Goal: Task Accomplishment & Management: Complete application form

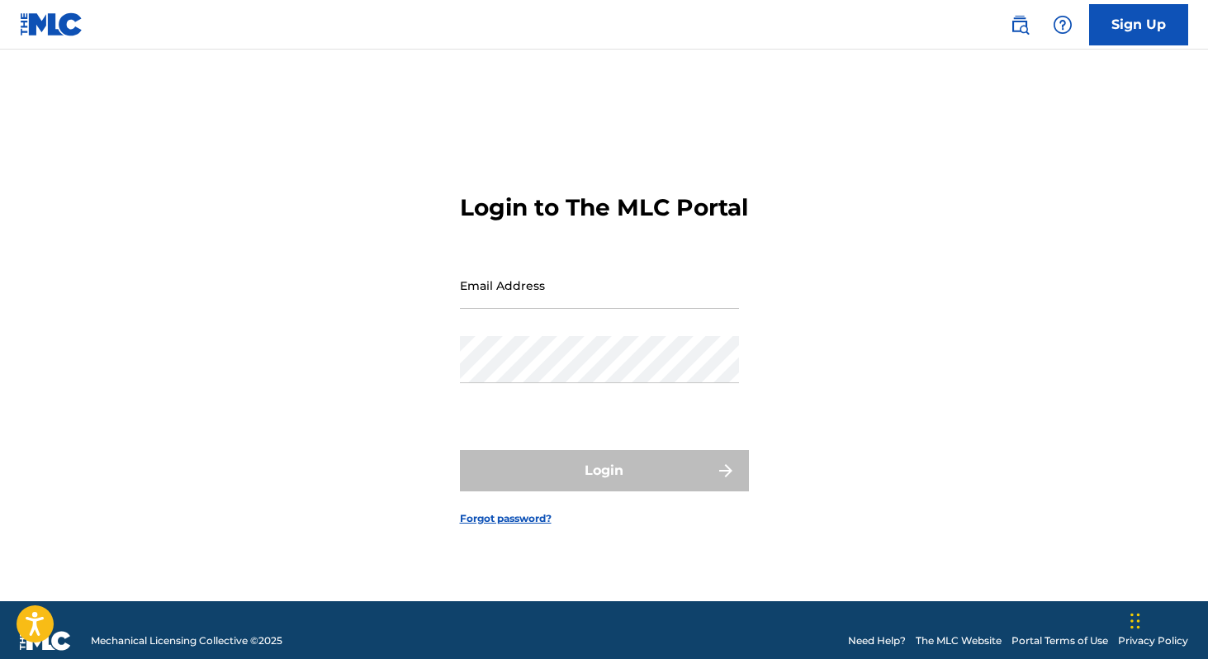
click at [584, 307] on input "Email Address" at bounding box center [599, 285] width 279 height 47
type input "[EMAIL_ADDRESS][DOMAIN_NAME]"
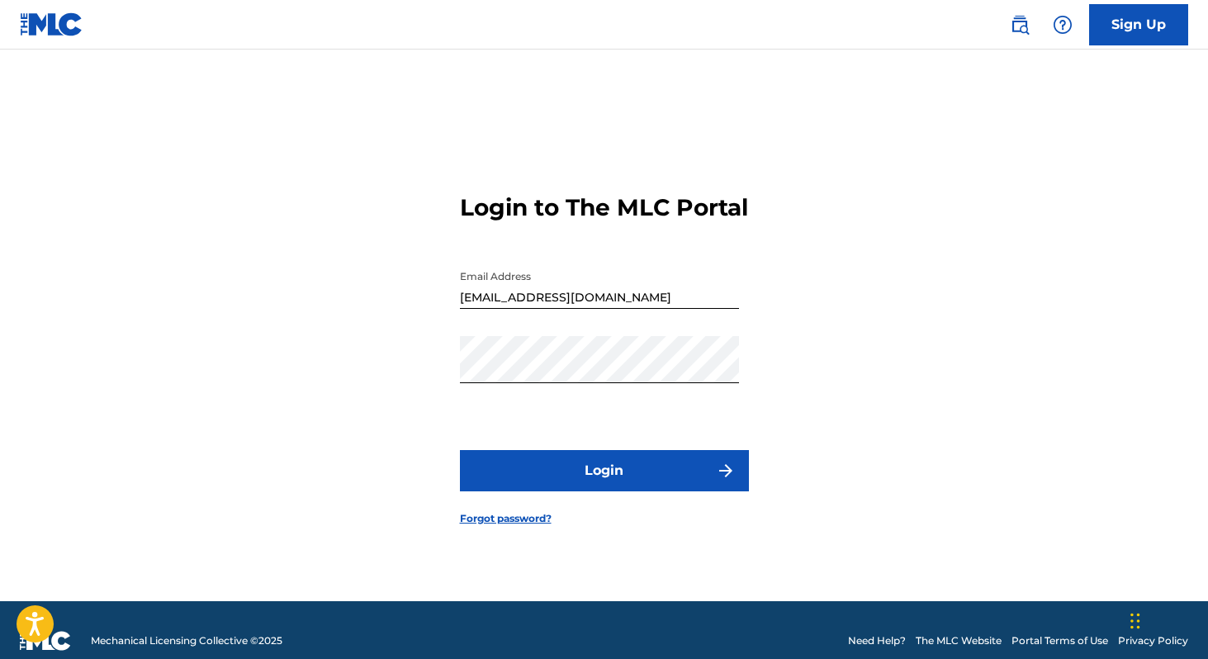
click at [585, 473] on button "Login" at bounding box center [604, 470] width 289 height 41
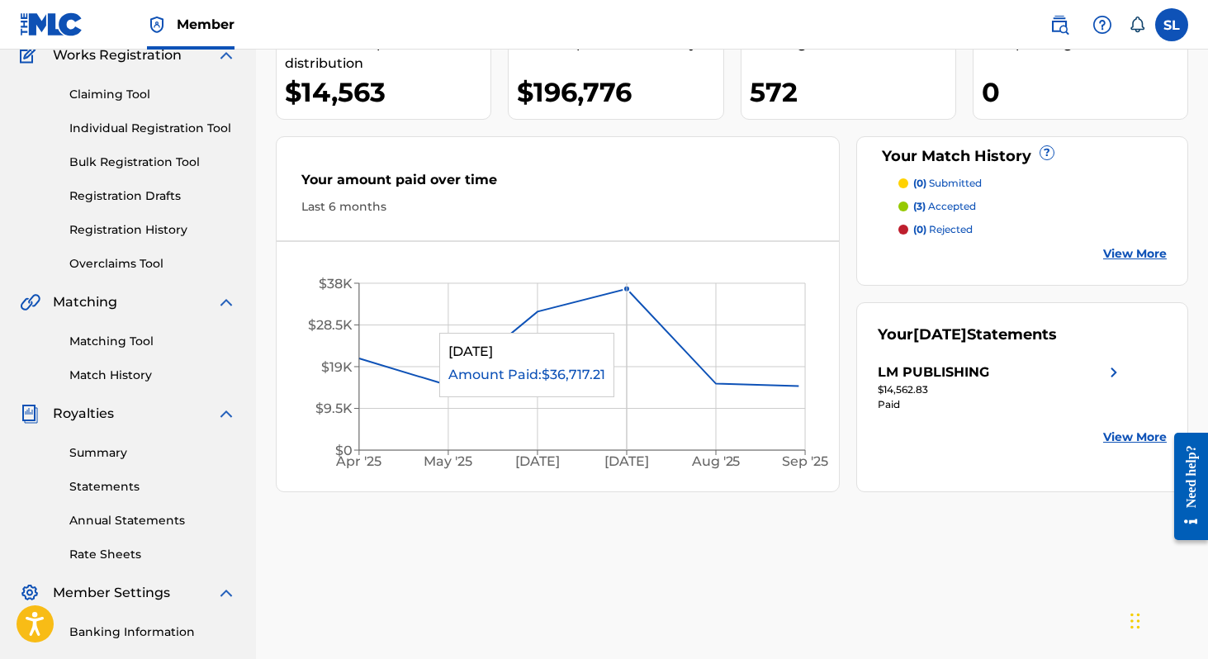
scroll to position [156, 0]
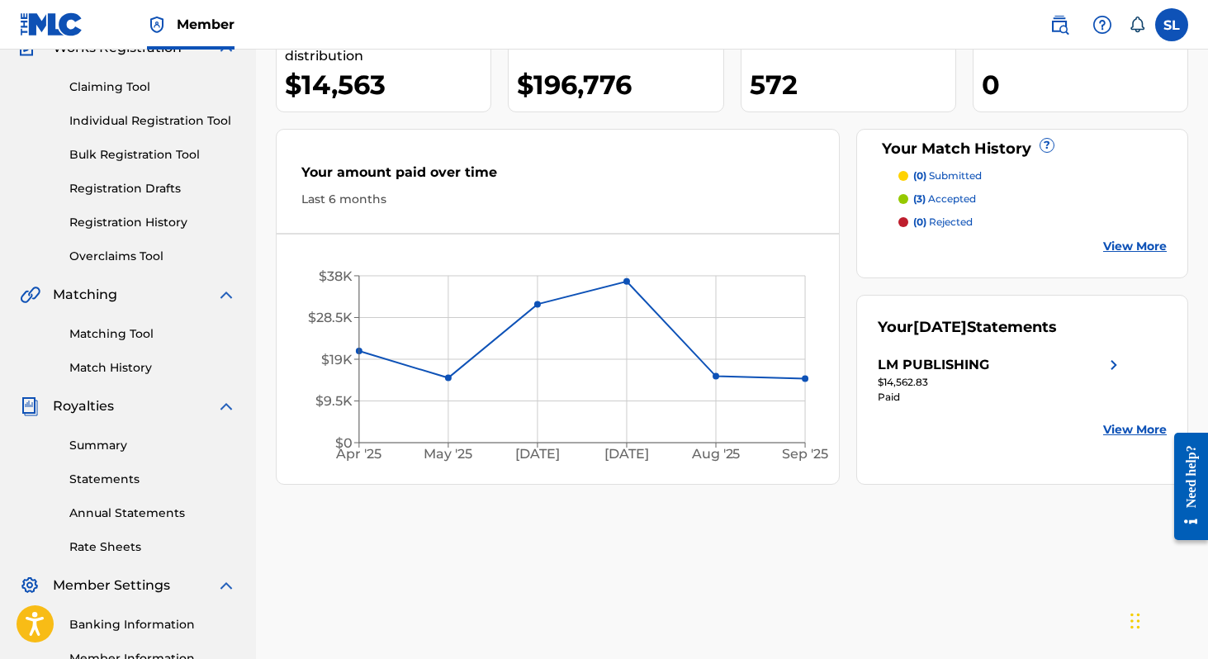
click at [134, 121] on link "Individual Registration Tool" at bounding box center [152, 120] width 167 height 17
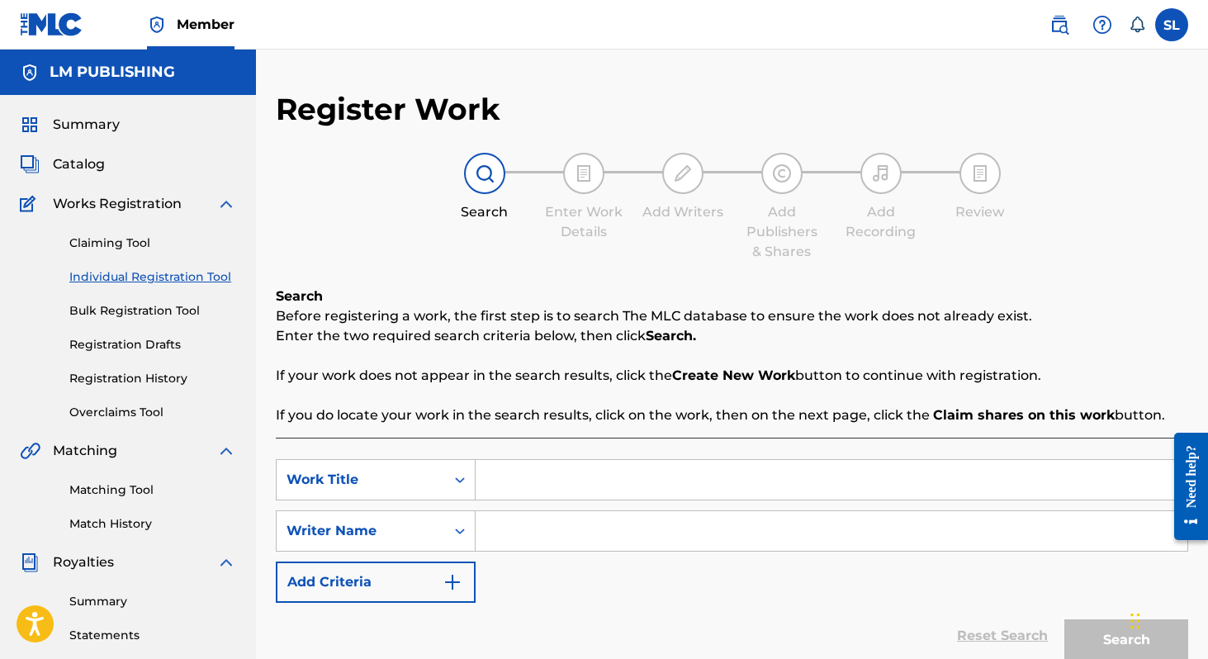
click at [508, 466] on input "Search Form" at bounding box center [830, 480] width 711 height 40
type input "TE QUIERES CASAR CONMIGO"
click at [532, 553] on div "SearchWithCriteria53c09839-a7a0-45e4-8fbb-aa4155335a57 Work Title TE QUIERES CA…" at bounding box center [732, 531] width 912 height 144
click at [532, 528] on input "Search Form" at bounding box center [830, 531] width 711 height 40
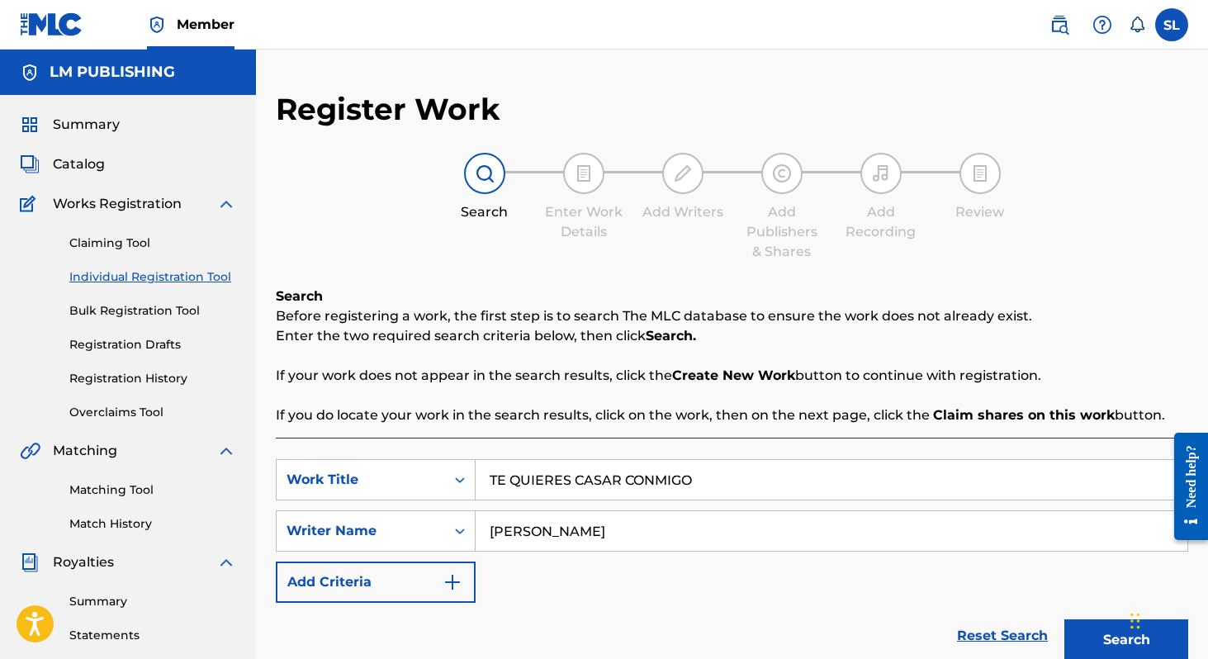
type input "[PERSON_NAME]"
click at [1064, 619] on button "Search" at bounding box center [1126, 639] width 124 height 41
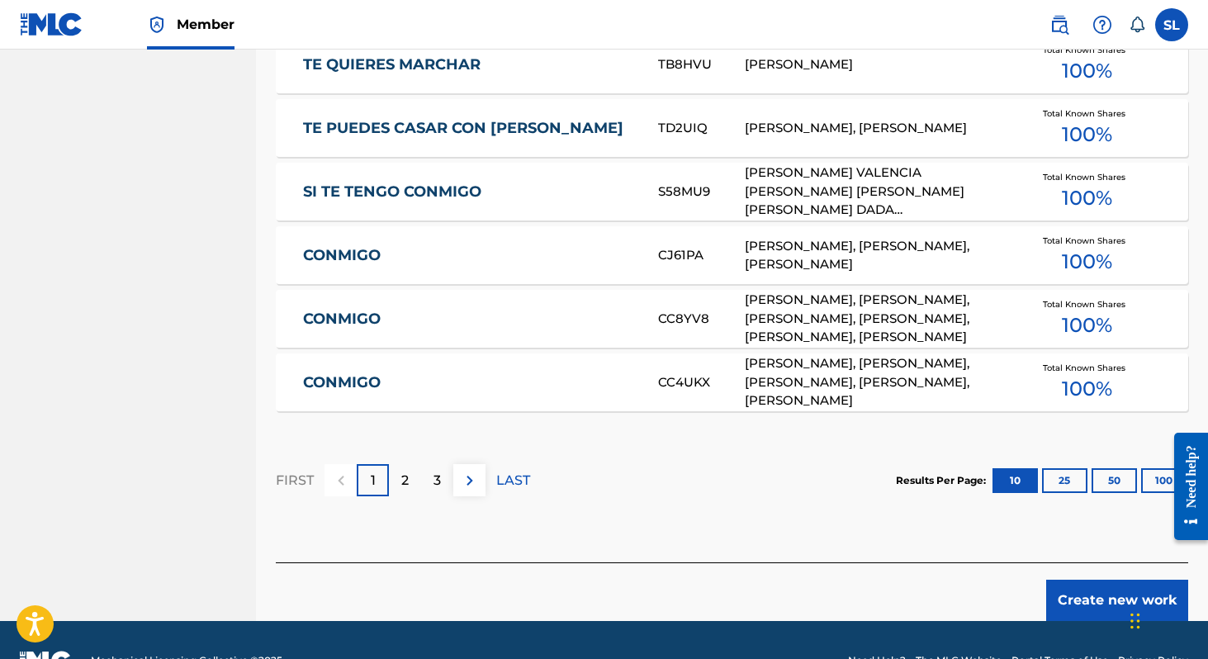
scroll to position [1031, 0]
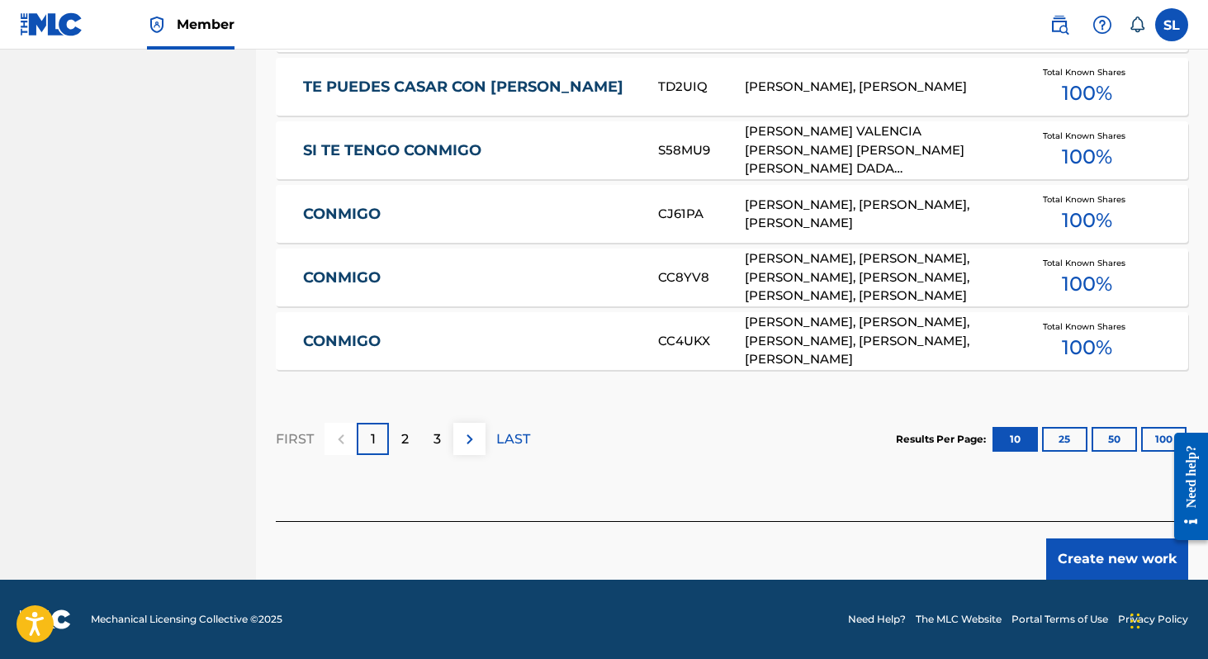
click at [1084, 555] on button "Create new work" at bounding box center [1117, 558] width 142 height 41
